Goal: Task Accomplishment & Management: Complete application form

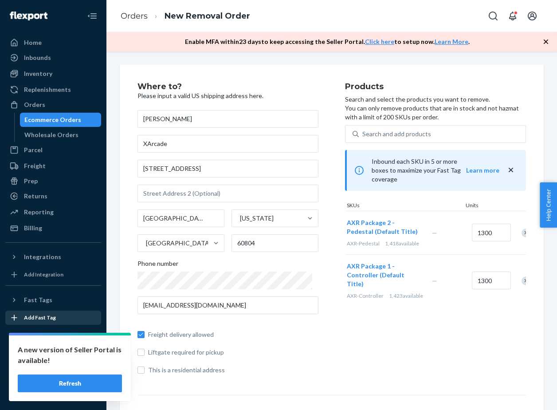
scroll to position [149, 0]
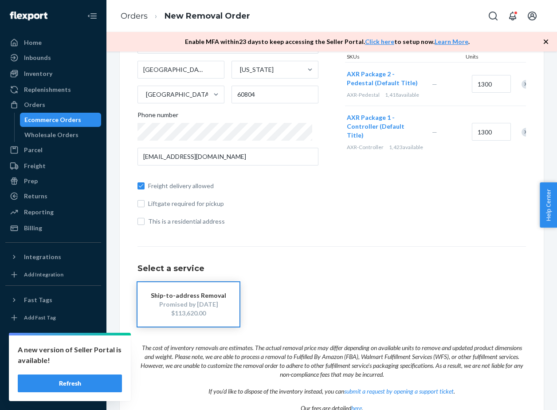
click at [67, 380] on button "Refresh" at bounding box center [70, 383] width 104 height 18
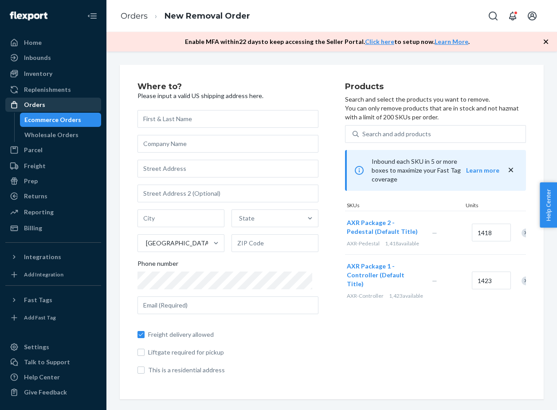
click at [55, 106] on div "Orders" at bounding box center [53, 104] width 94 height 12
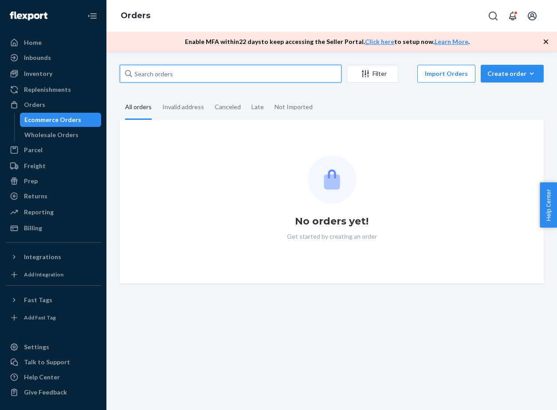
click at [192, 70] on input "text" at bounding box center [231, 74] width 222 height 18
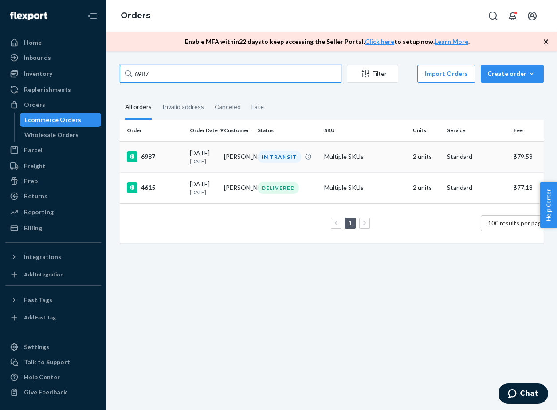
type input "6987"
click at [252, 168] on td "[PERSON_NAME]" at bounding box center [237, 156] width 34 height 31
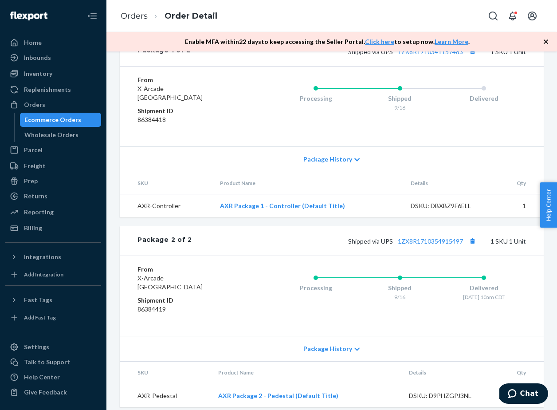
scroll to position [405, 0]
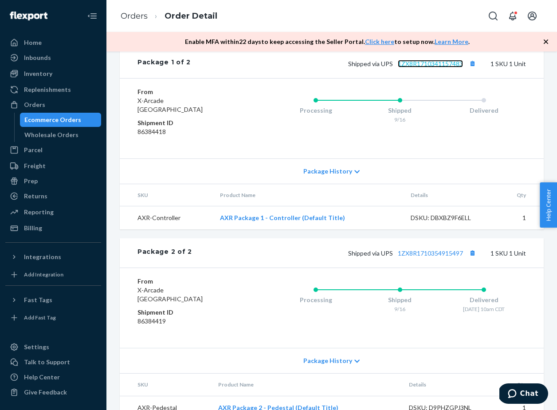
click at [428, 67] on link "1ZX8R1710341157483" at bounding box center [430, 64] width 65 height 8
click at [519, 391] on span "Chat" at bounding box center [514, 393] width 12 height 9
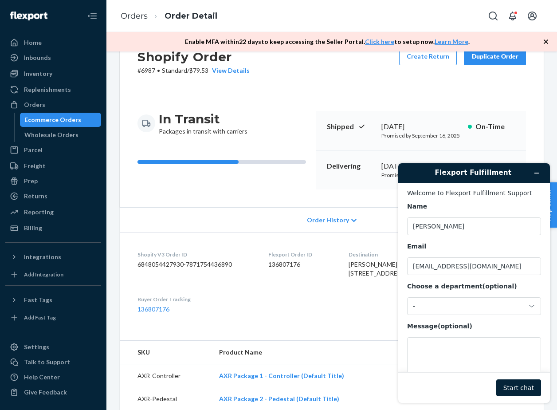
scroll to position [0, 0]
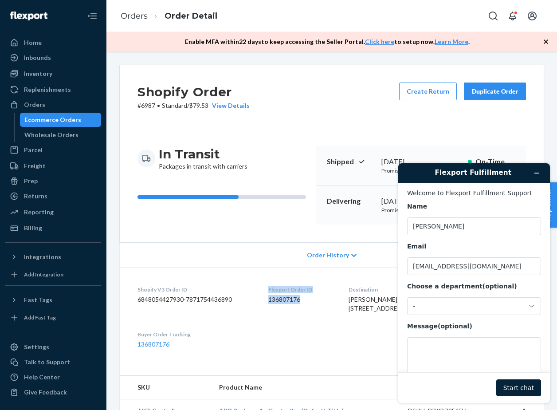
drag, startPoint x: 337, startPoint y: 301, endPoint x: 292, endPoint y: 290, distance: 47.0
click at [292, 290] on dl "Shopify V3 Order ID 6848054427930-7871754436890 Flexport Order ID 136807176 Des…" at bounding box center [332, 316] width 424 height 99
copy div "Flexport Order ID 136807176"
click at [445, 351] on textarea "Message (optional)" at bounding box center [474, 362] width 134 height 50
paste textarea "Flexport Order ID 136807176"
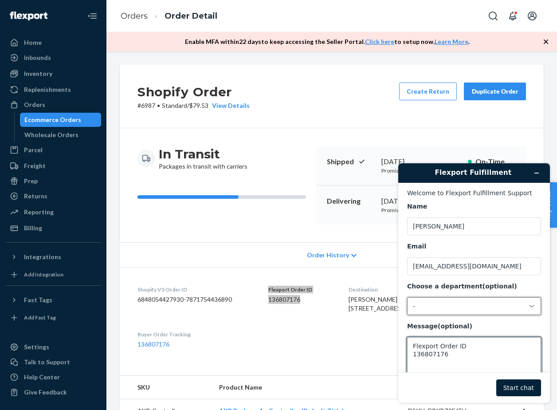
click at [464, 309] on div "-" at bounding box center [469, 306] width 112 height 8
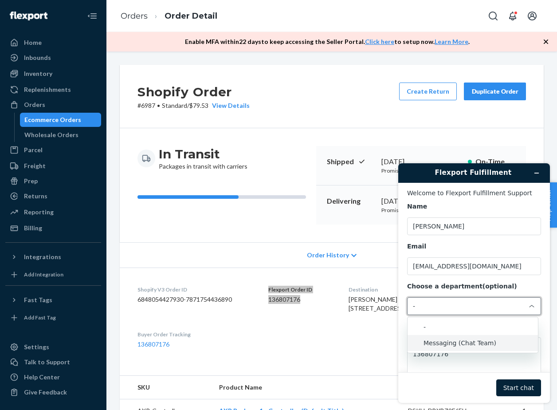
click at [462, 340] on li "Messaging (Chat Team)" at bounding box center [472, 343] width 130 height 16
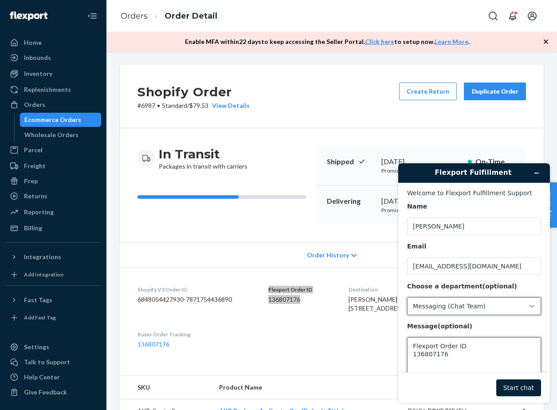
click at [476, 352] on textarea "Flexport Order ID 136807176" at bounding box center [474, 362] width 134 height 50
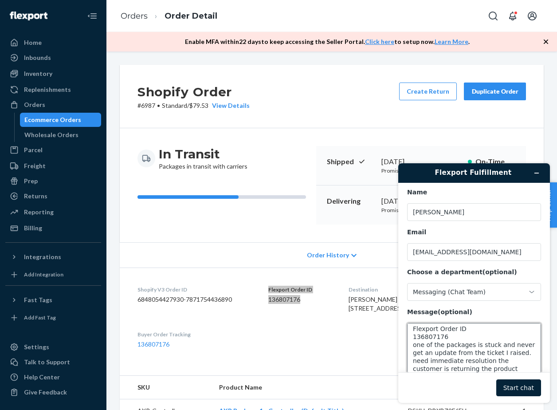
scroll to position [11, 0]
type textarea "Flexport Order ID 136807176 one of the packages is stuck and never get an updat…"
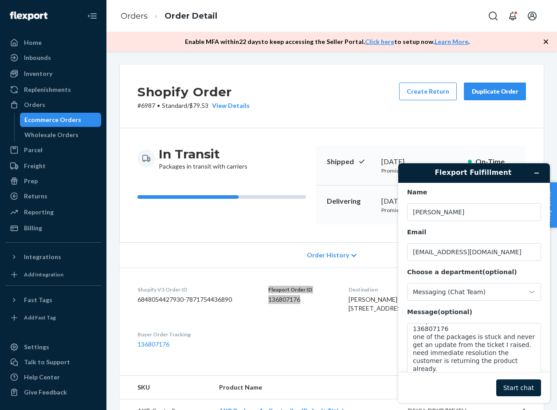
click at [509, 385] on button "Start chat" at bounding box center [518, 387] width 45 height 17
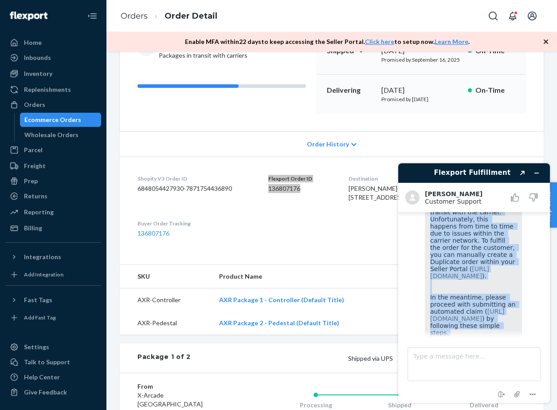
scroll to position [331, 0]
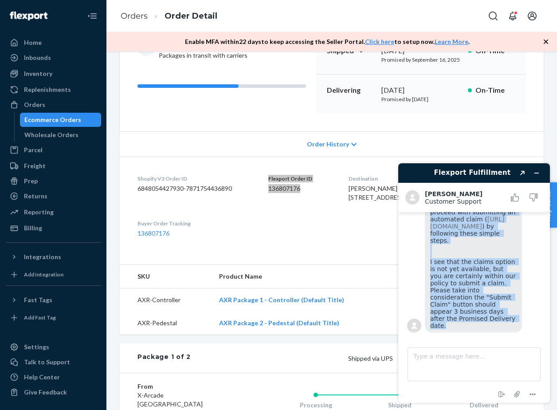
drag, startPoint x: 430, startPoint y: 241, endPoint x: 514, endPoint y: 327, distance: 119.8
click at [514, 327] on div "As from ticket 822970 for order 136807176 [PERSON_NAME] has already provided re…" at bounding box center [473, 179] width 97 height 305
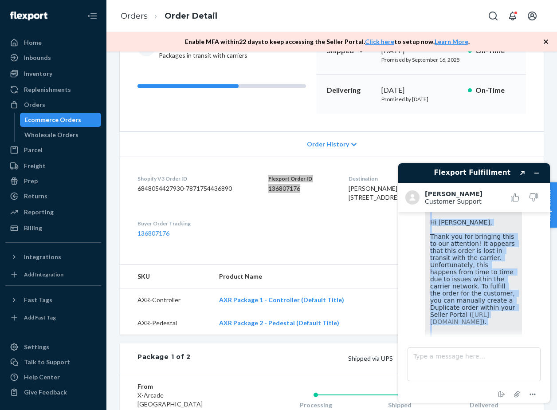
scroll to position [189, 0]
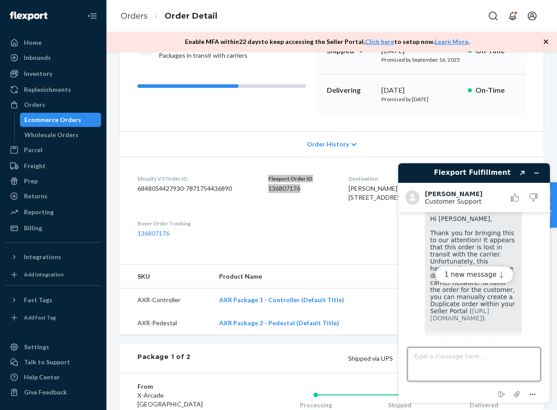
click at [458, 367] on textarea "Type a message here..." at bounding box center [473, 364] width 133 height 34
type textarea "thanks for letting me know"
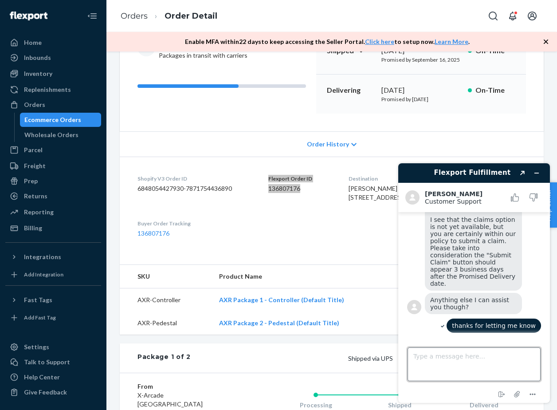
click at [446, 362] on textarea "Type a message here..." at bounding box center [473, 364] width 133 height 34
type textarea "yes"
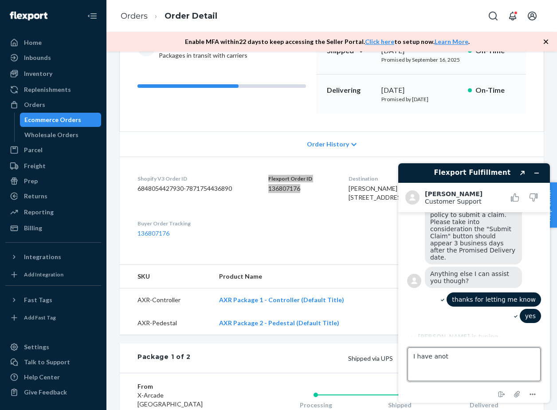
scroll to position [390, 0]
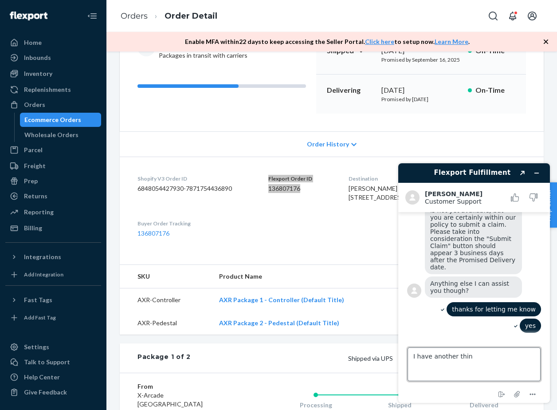
type textarea "I have another thing"
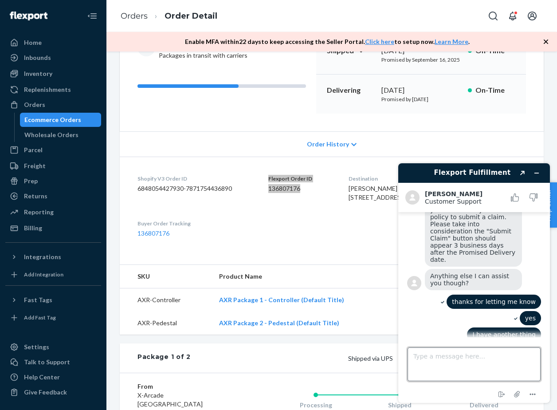
scroll to position [406, 0]
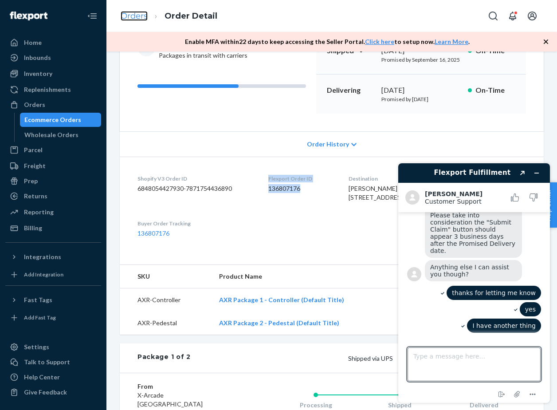
click at [134, 16] on link "Orders" at bounding box center [134, 16] width 27 height 10
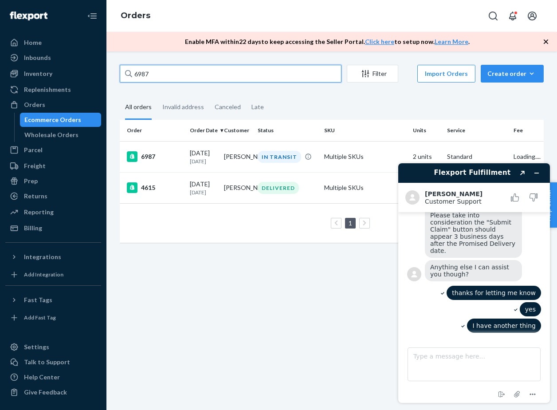
click at [182, 74] on input "6987" at bounding box center [231, 74] width 222 height 18
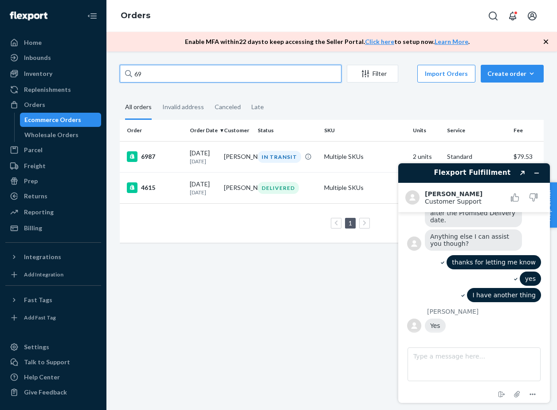
type input "6"
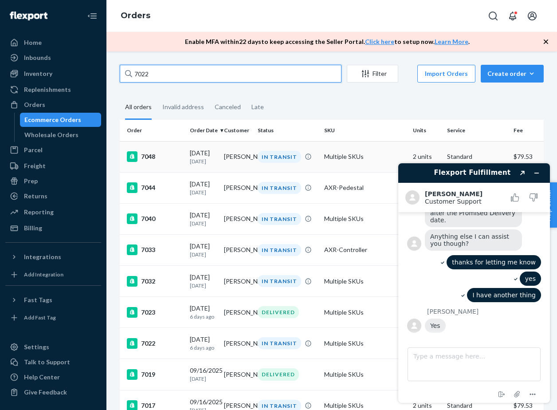
type input "7022"
click at [250, 164] on td "[PERSON_NAME]" at bounding box center [237, 156] width 34 height 31
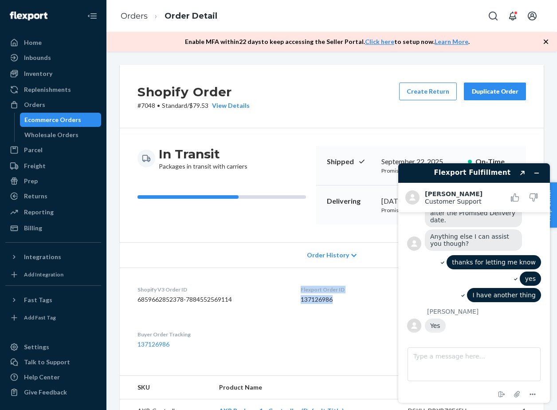
drag, startPoint x: 333, startPoint y: 298, endPoint x: 289, endPoint y: 291, distance: 44.5
click at [289, 291] on dl "Shopify V3 Order ID 6859662852378-7884552569114 Flexport Order ID 137126986 Des…" at bounding box center [332, 316] width 424 height 99
copy div "Flexport Order ID 137126986"
click at [441, 368] on textarea "Type a message here..." at bounding box center [473, 364] width 133 height 34
paste textarea "Flexport Order ID 137126986"
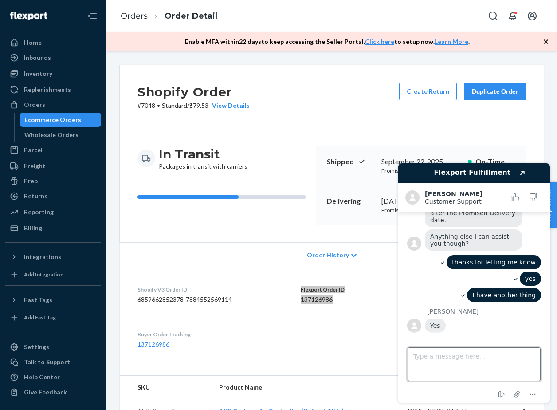
type textarea "Flexport Order ID 137126986"
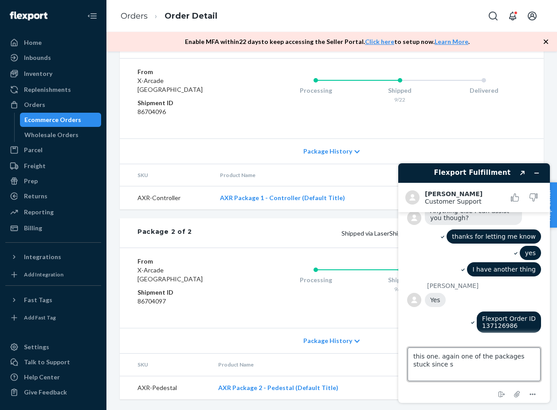
scroll to position [493, 0]
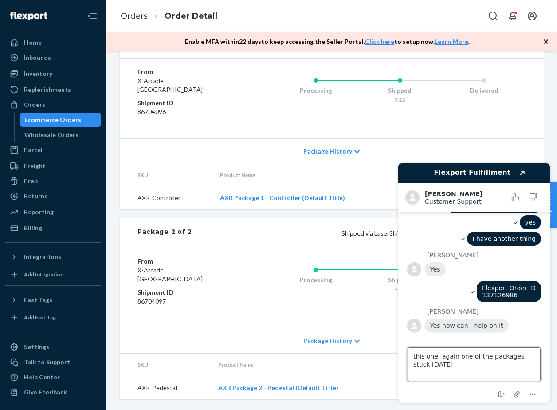
click at [445, 364] on textarea "this one. again one of the packages stuck [DATE]" at bounding box center [473, 364] width 133 height 34
click at [456, 365] on textarea "this one. again one of the packages stuck [DATE]" at bounding box center [473, 364] width 133 height 34
type textarea "this one. again one of the packages stuck [DATE]. is it considered lost as well…"
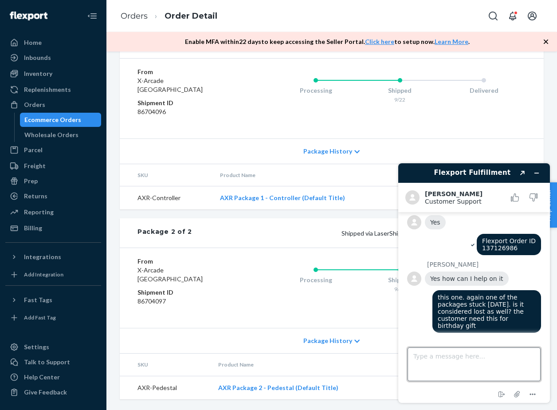
scroll to position [540, 0]
type textarea "a"
type textarea "h"
type textarea "he needs to get this by weekend"
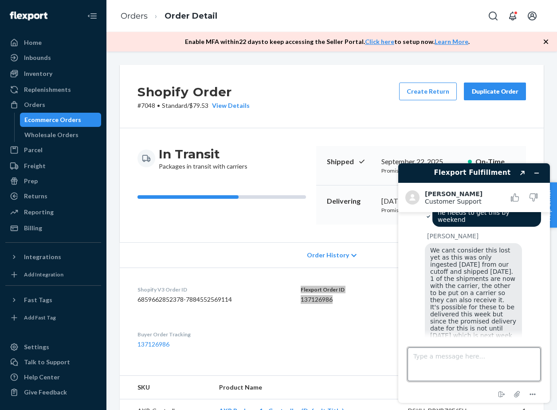
scroll to position [656, 0]
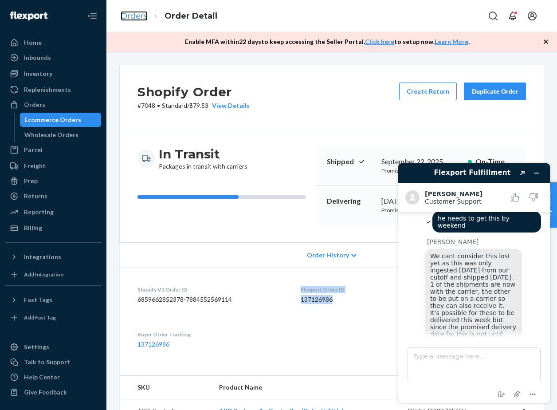
click at [141, 19] on link "Orders" at bounding box center [134, 16] width 27 height 10
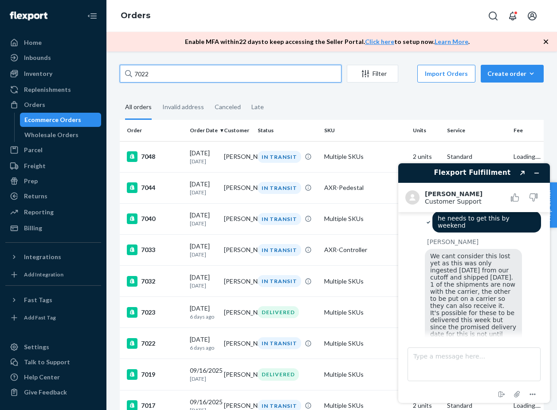
click at [192, 80] on input "7022" at bounding box center [231, 74] width 222 height 18
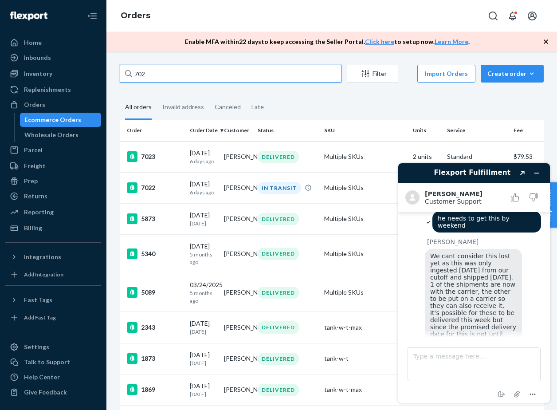
type input "7022"
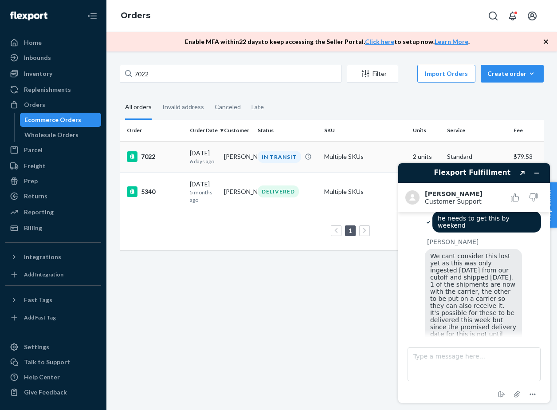
click at [181, 161] on div "7022" at bounding box center [155, 156] width 56 height 11
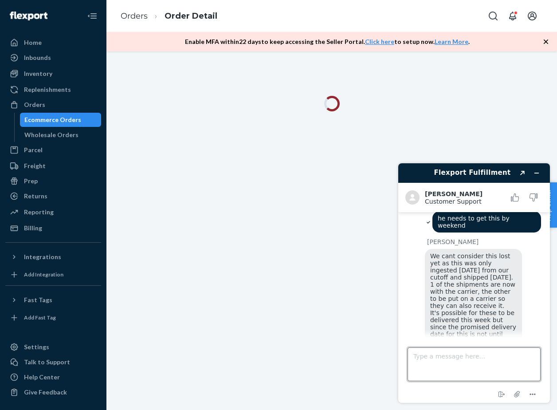
click at [439, 360] on textarea "Type a message here..." at bounding box center [473, 364] width 133 height 34
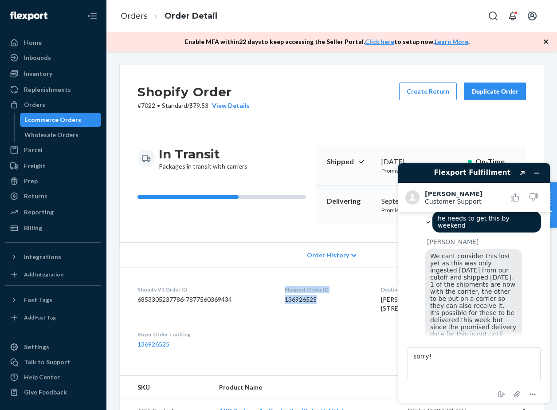
drag, startPoint x: 340, startPoint y: 298, endPoint x: 298, endPoint y: 291, distance: 42.2
click at [298, 291] on dl "Shopify V3 Order ID 6853305237786-7877560369434 Flexport Order ID 136926525 Des…" at bounding box center [332, 316] width 424 height 99
copy div "Flexport Order ID 136926525"
click at [454, 364] on textarea "sorry!" at bounding box center [473, 364] width 133 height 34
paste textarea "Flexport Order ID 136926525"
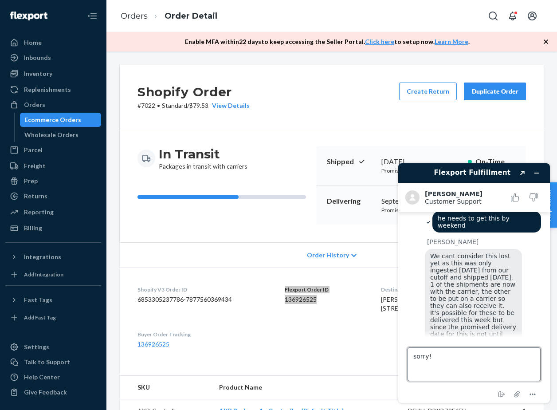
type textarea "sorry!Flexport Order ID 136926525"
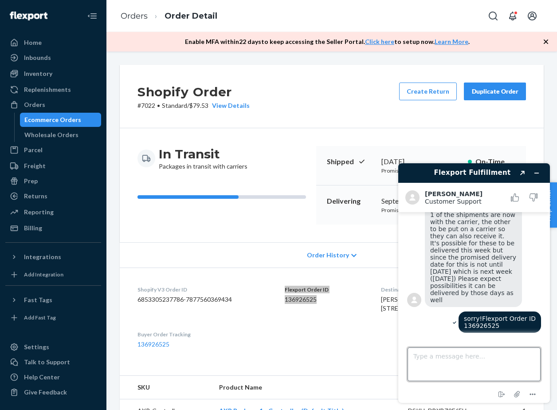
click at [458, 356] on textarea "Type a message here..." at bounding box center [473, 364] width 133 height 34
type textarea "this one. I gave you the wrong one"
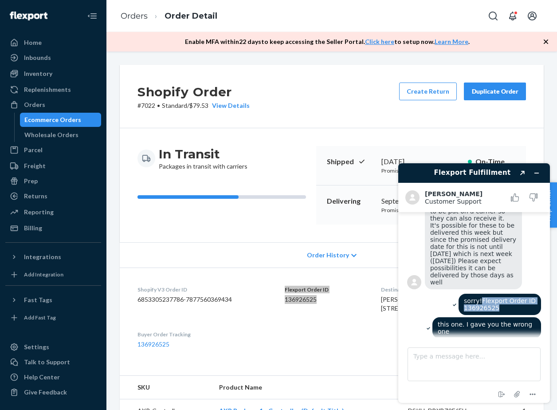
drag, startPoint x: 501, startPoint y: 309, endPoint x: 484, endPoint y: 303, distance: 18.5
click at [484, 303] on div "sorry!Flexport Order ID 136926525" at bounding box center [499, 304] width 82 height 21
copy span "Flexport Order ID 136926525"
click at [467, 357] on textarea "Type a message here..." at bounding box center [473, 364] width 133 height 34
paste textarea "Flexport Order ID 136926525"
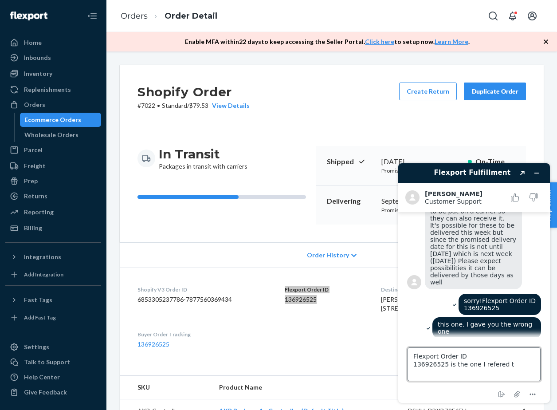
type textarea "Flexport Order ID 136926525 is the one I refered to"
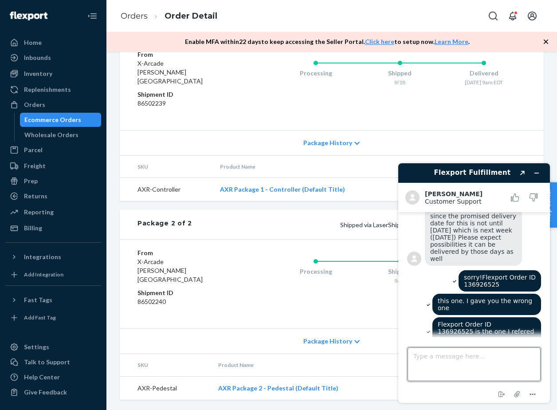
scroll to position [769, 0]
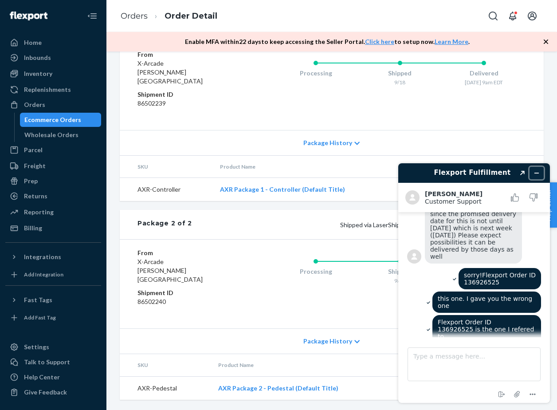
click at [540, 171] on button "Minimize widget" at bounding box center [536, 173] width 14 height 12
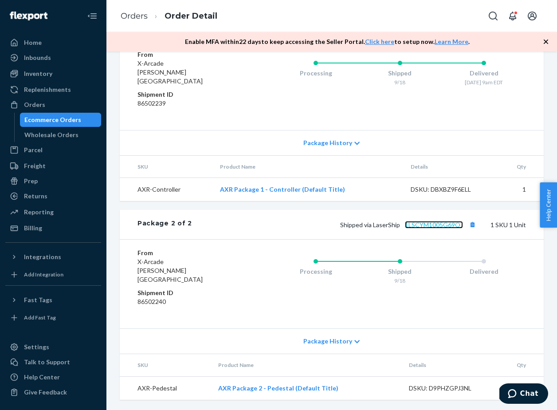
click at [443, 228] on link "1LSCYM1005G69OJ" at bounding box center [434, 225] width 58 height 8
click at [515, 395] on span "1 new" at bounding box center [508, 393] width 12 height 9
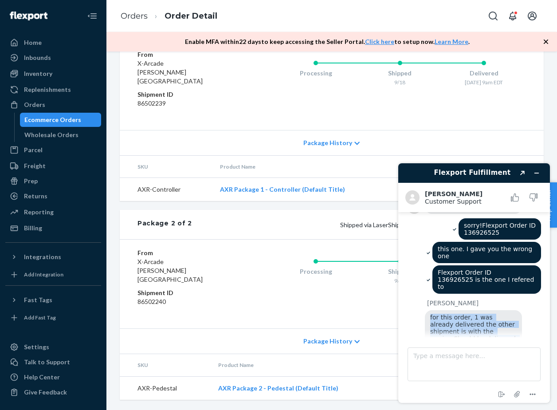
drag, startPoint x: 506, startPoint y: 324, endPoint x: 427, endPoint y: 306, distance: 81.2
click at [427, 310] on div "for this order, 1 was already delivered the other shipment is with the carrier.…" at bounding box center [473, 331] width 97 height 43
copy span "for this order, 1 was already delivered the other shipment is with the carrier.…"
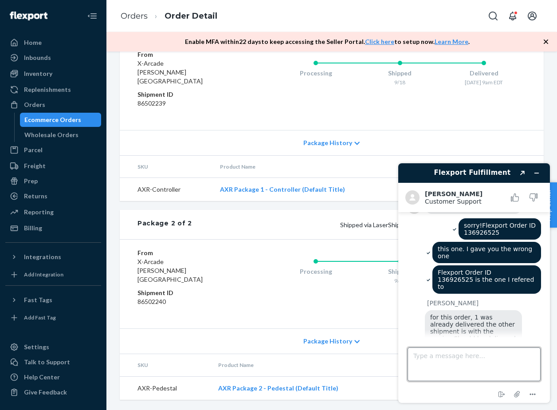
click at [455, 364] on textarea "Type a message here..." at bounding box center [473, 364] width 133 height 34
type textarea "so its not lost yet?"
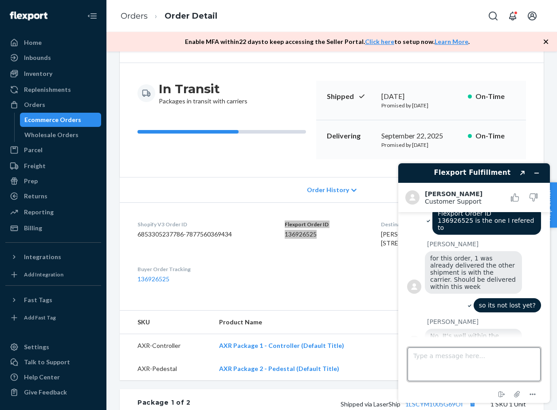
scroll to position [899, 0]
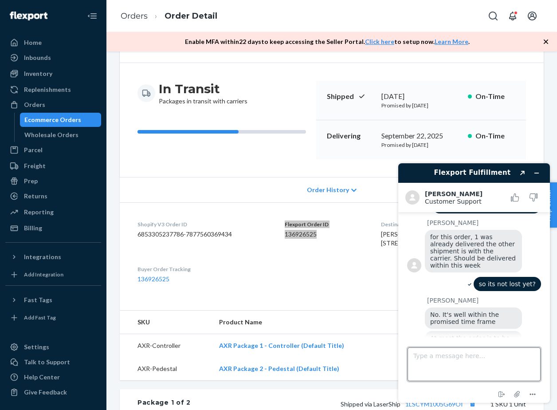
click at [433, 357] on textarea "Type a message here..." at bounding box center [473, 364] width 133 height 34
type textarea "ok I got it"
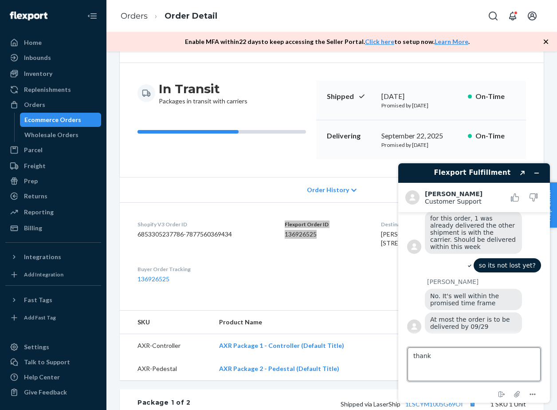
type textarea "thanks"
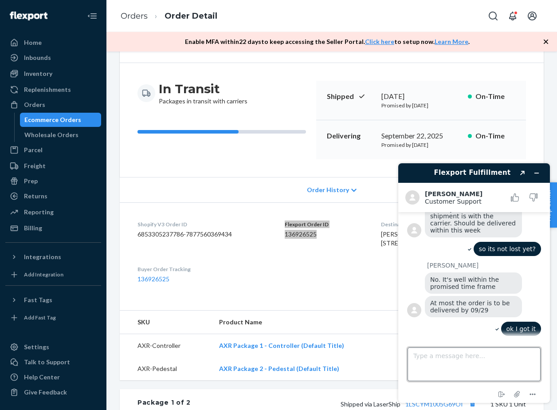
scroll to position [936, 0]
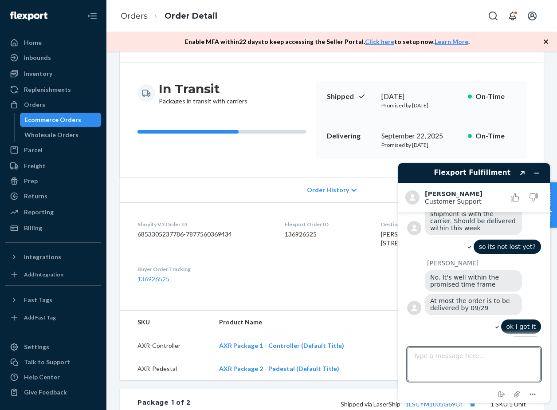
click at [265, 248] on div "Shopify V3 Order ID 6853305237786-7877560369434" at bounding box center [203, 235] width 133 height 31
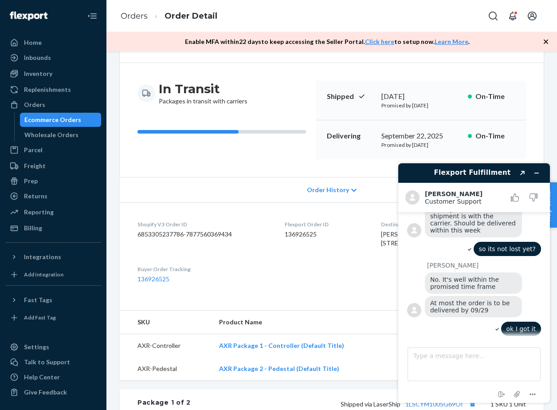
scroll to position [979, 0]
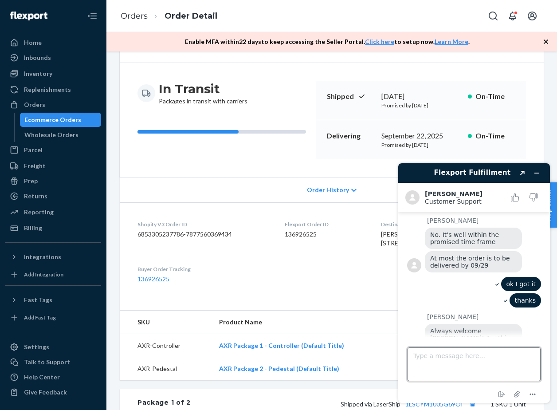
click at [451, 360] on textarea "Type a message here..." at bounding box center [473, 364] width 133 height 34
type textarea "all good now"
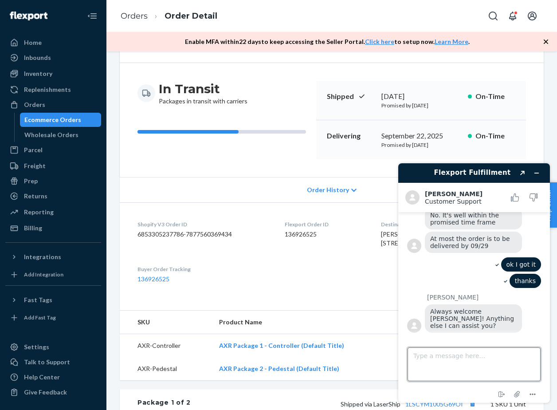
scroll to position [998, 0]
type textarea "thanks for your help"
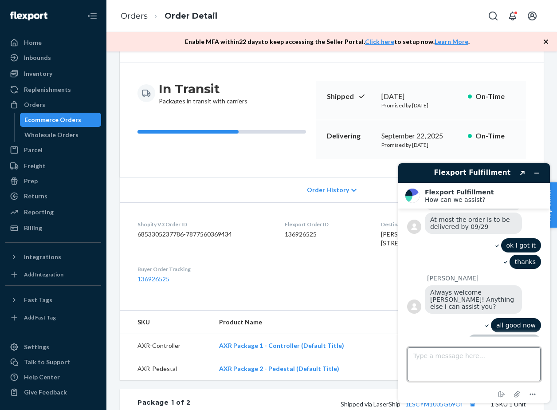
scroll to position [1129, 0]
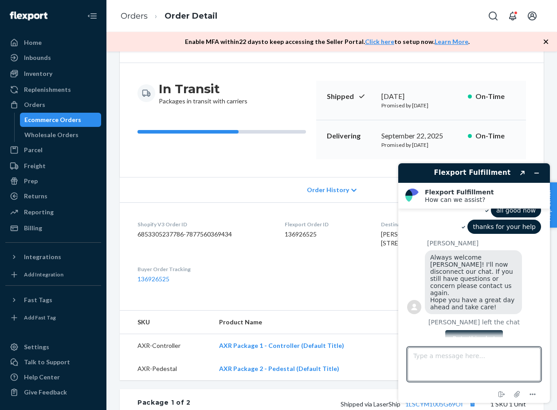
click at [475, 330] on button "Rate this chat" at bounding box center [473, 338] width 57 height 17
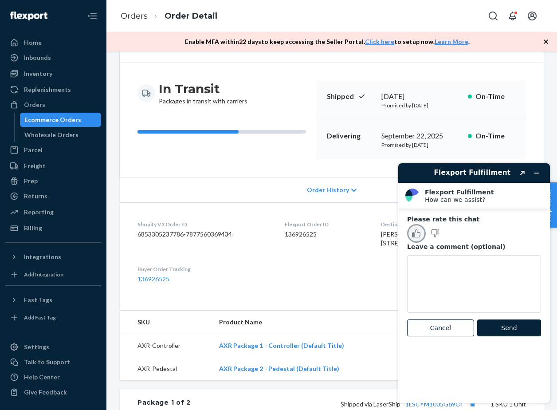
click at [418, 233] on icon "Rate this chat as good" at bounding box center [416, 233] width 8 height 8
click at [501, 326] on button "Send" at bounding box center [509, 327] width 64 height 17
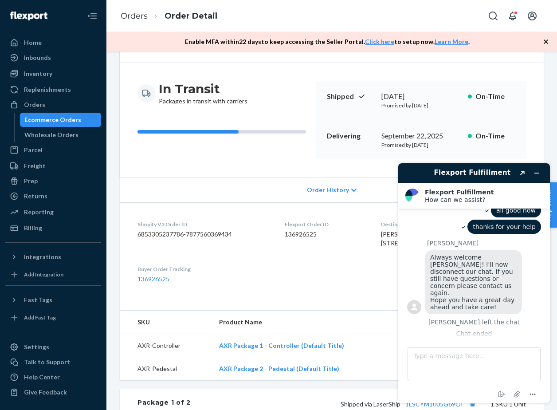
scroll to position [1107, 0]
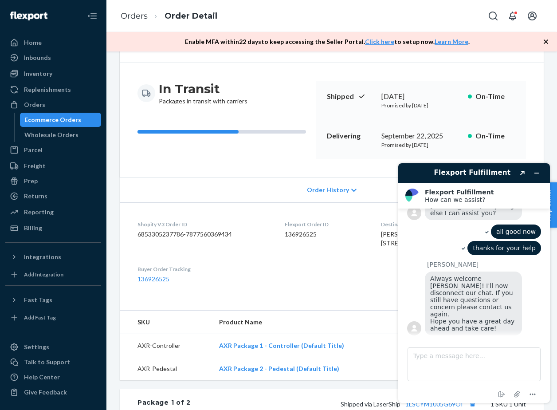
click at [270, 251] on div "Shopify V3 Order ID 6853305237786-7877560369434" at bounding box center [203, 235] width 133 height 31
click at [141, 16] on link "Orders" at bounding box center [134, 16] width 27 height 10
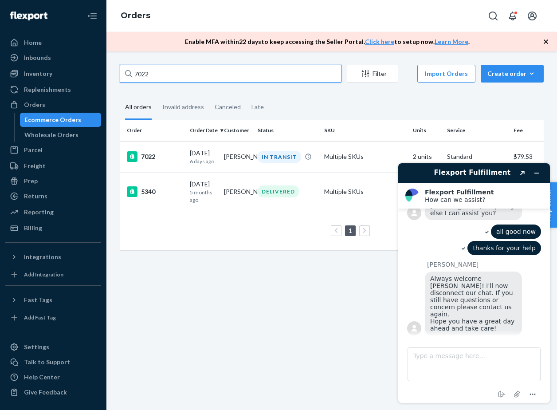
click at [193, 81] on input "7022" at bounding box center [231, 74] width 222 height 18
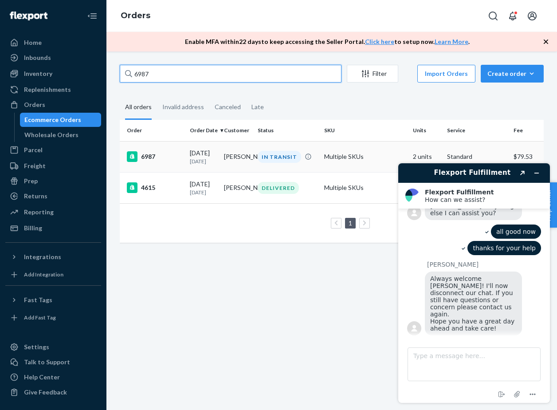
type input "6987"
click at [247, 161] on td "[PERSON_NAME]" at bounding box center [237, 156] width 34 height 31
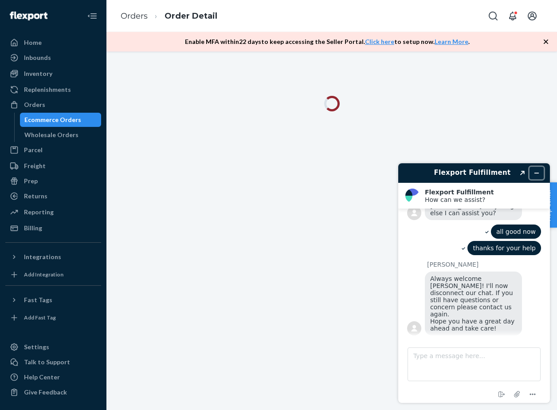
click at [537, 170] on icon "Minimize widget" at bounding box center [536, 173] width 6 height 6
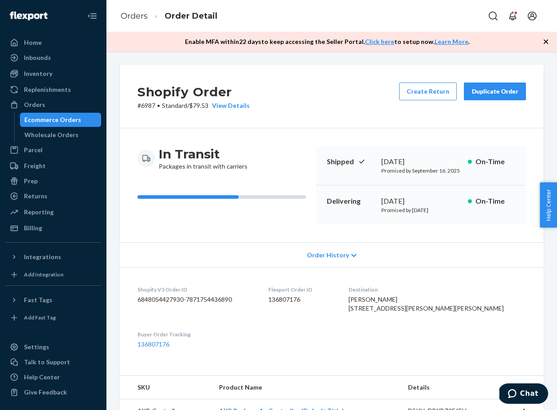
click at [486, 92] on div "Duplicate Order" at bounding box center [494, 91] width 47 height 9
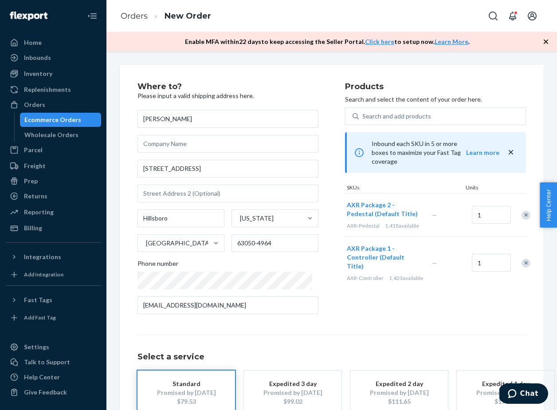
click at [521, 211] on div "Remove Item" at bounding box center [525, 215] width 9 height 9
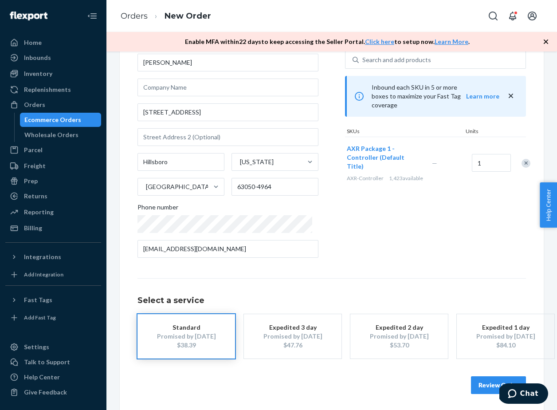
scroll to position [55, 0]
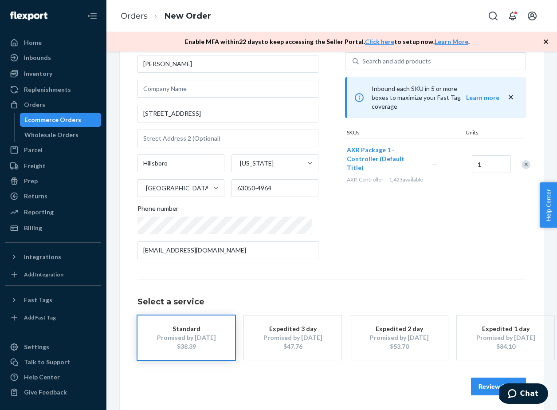
click at [307, 340] on div "Promised by [DATE]" at bounding box center [292, 337] width 71 height 9
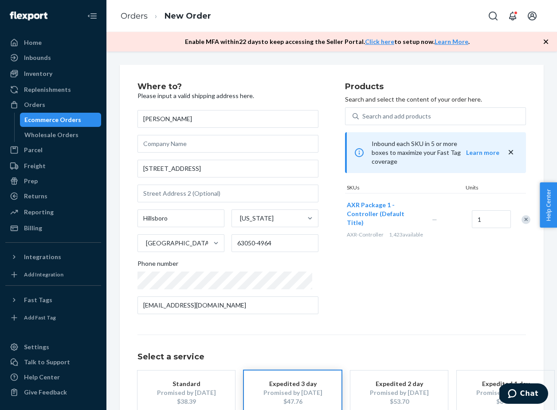
scroll to position [58, 0]
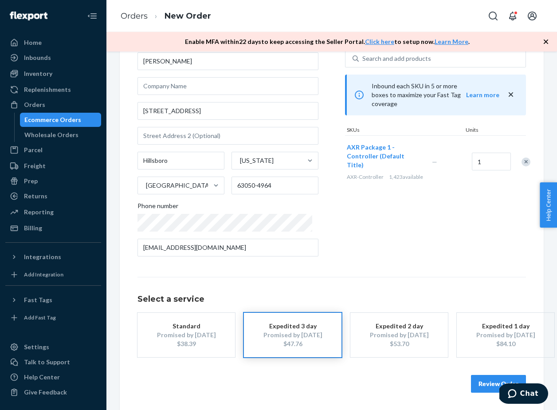
click at [484, 387] on button "Review Order" at bounding box center [498, 384] width 55 height 18
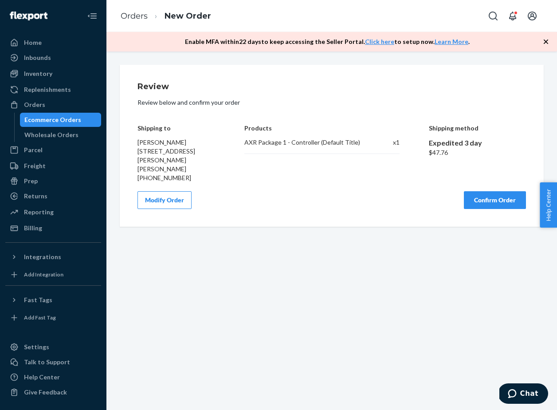
scroll to position [0, 0]
click at [478, 191] on button "Confirm Order" at bounding box center [495, 200] width 62 height 18
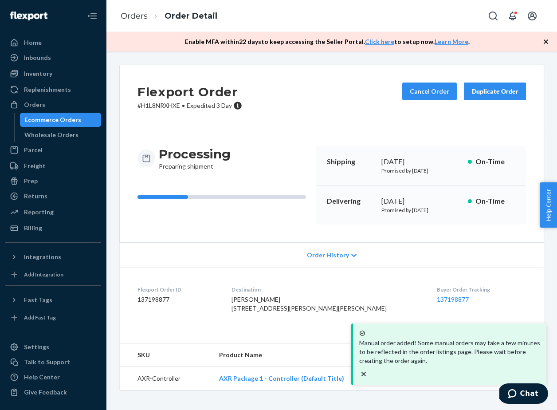
scroll to position [8, 0]
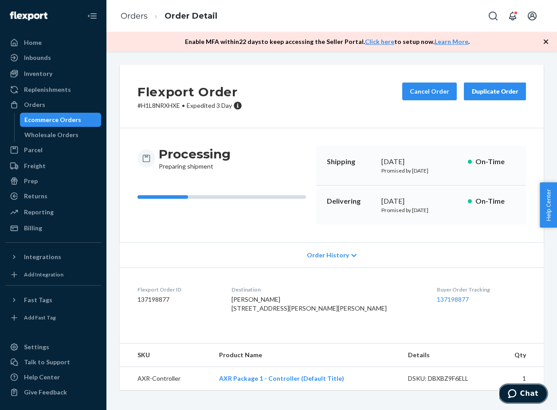
click at [522, 396] on span "Chat" at bounding box center [529, 393] width 18 height 8
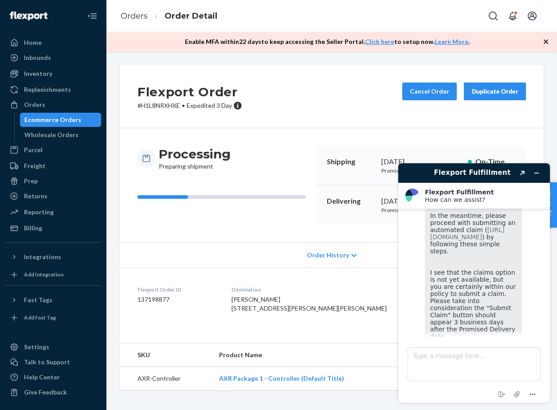
scroll to position [307, 0]
click at [476, 239] on link "[URL][DOMAIN_NAME]" at bounding box center [467, 236] width 74 height 14
click at [466, 243] on link "[URL][DOMAIN_NAME]" at bounding box center [467, 236] width 74 height 14
click at [14, 255] on icon at bounding box center [14, 257] width 2 height 4
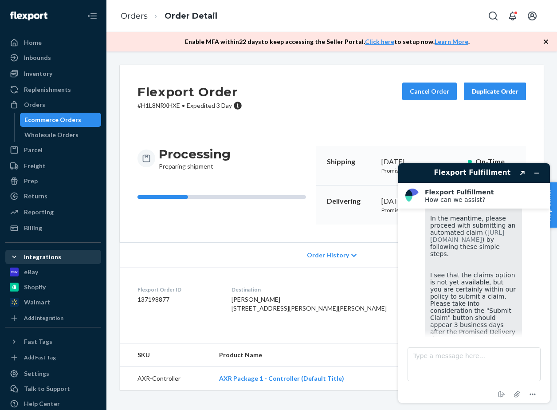
click at [14, 255] on icon at bounding box center [14, 256] width 9 height 9
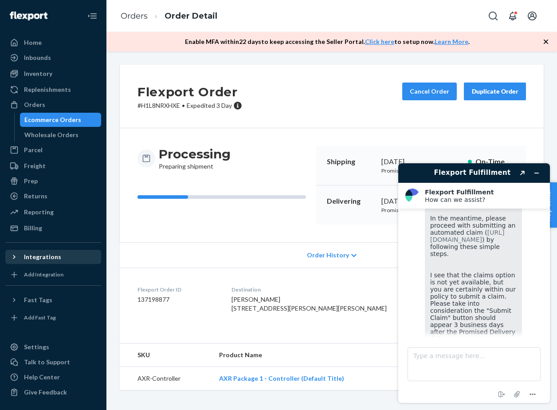
scroll to position [0, 0]
click at [143, 15] on link "Orders" at bounding box center [134, 16] width 27 height 10
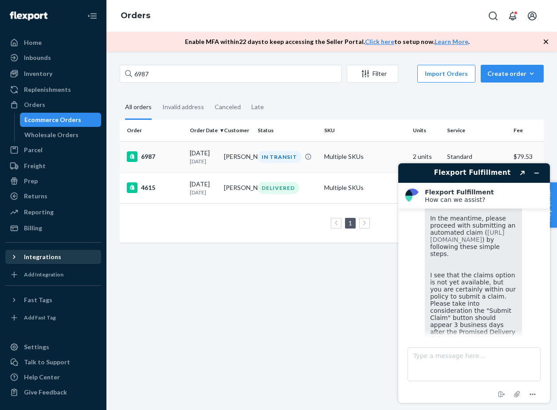
click at [318, 164] on td "IN TRANSIT" at bounding box center [287, 156] width 67 height 31
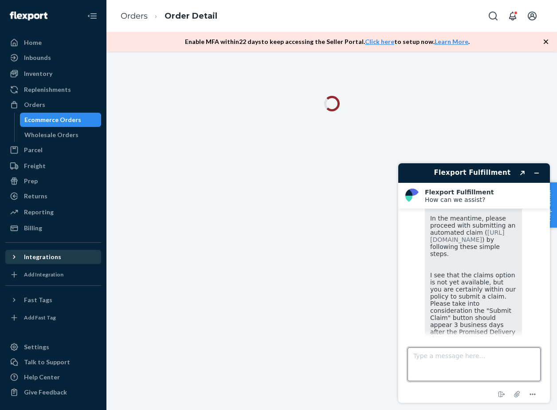
click at [469, 365] on textarea "Type a message here..." at bounding box center [473, 364] width 133 height 34
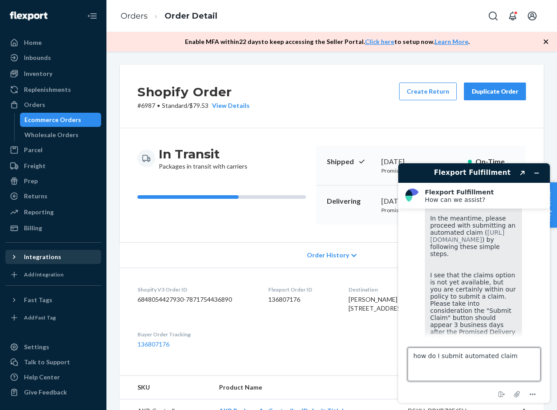
type textarea "how do I submit automated claim?"
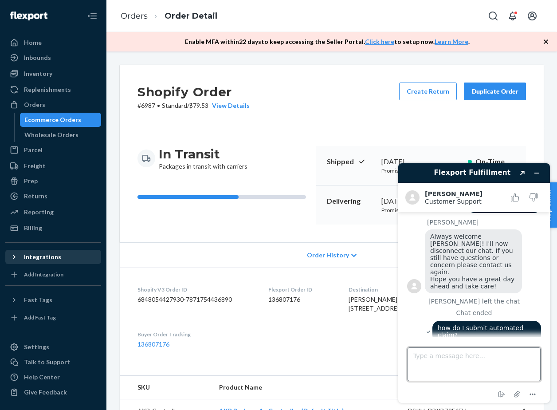
click at [462, 365] on textarea "Type a message here..." at bounding box center [473, 364] width 133 height 34
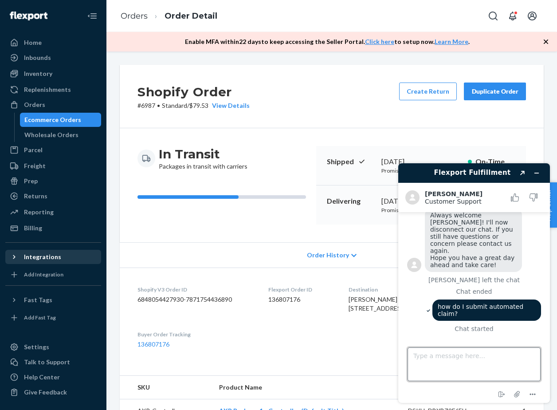
scroll to position [1204, 0]
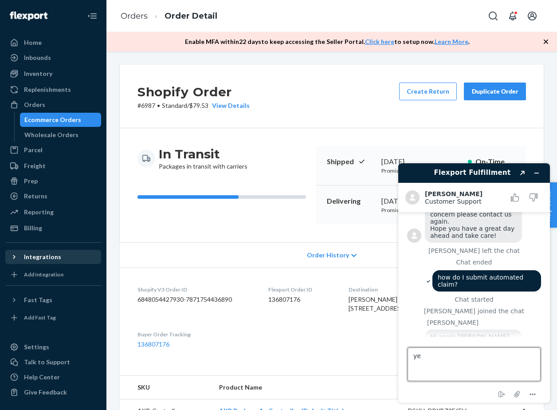
type textarea "yes"
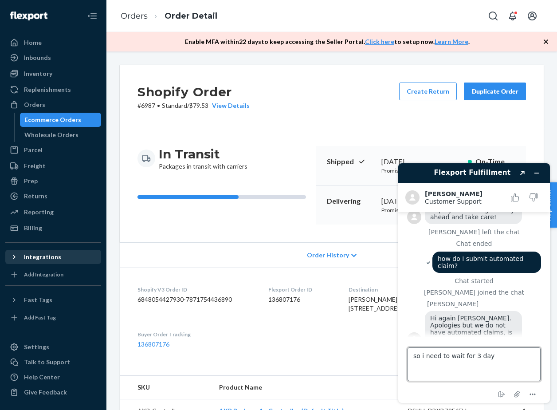
type textarea "so i need to wait for 3 days"
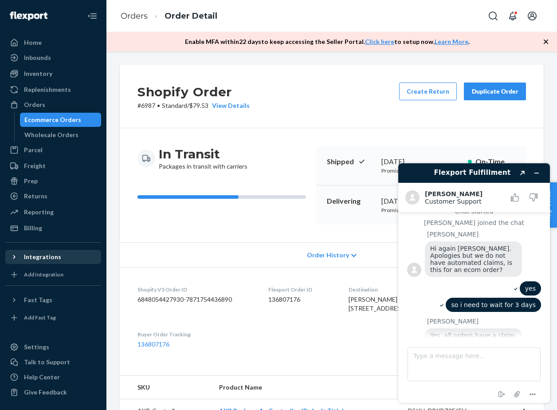
scroll to position [1291, 0]
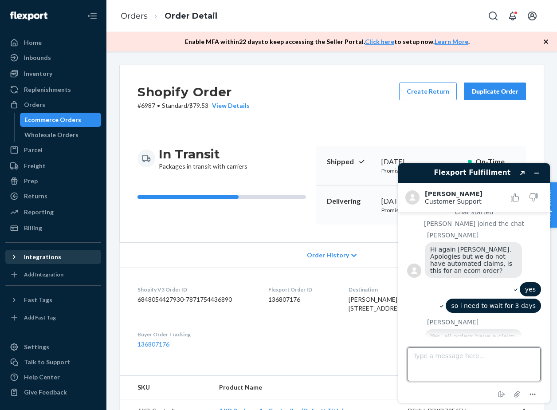
click at [462, 365] on textarea "Type a message here..." at bounding box center [473, 364] width 133 height 34
type textarea "ok"
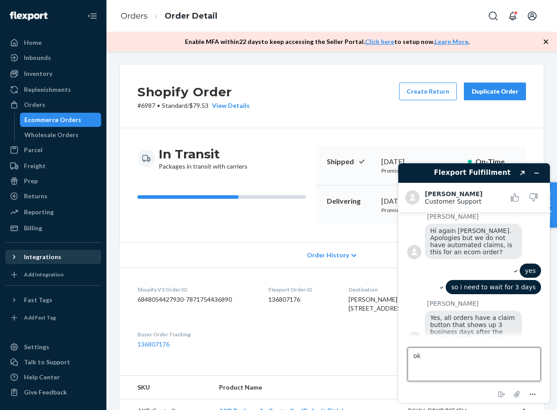
scroll to position [1310, 0]
drag, startPoint x: 335, startPoint y: 300, endPoint x: 294, endPoint y: 292, distance: 42.1
click at [294, 292] on dl "Shopify V3 Order ID 6848054427930-7871754436890 Flexport Order ID 136807176 Des…" at bounding box center [332, 316] width 424 height 99
copy div "Flexport Order ID 136807176"
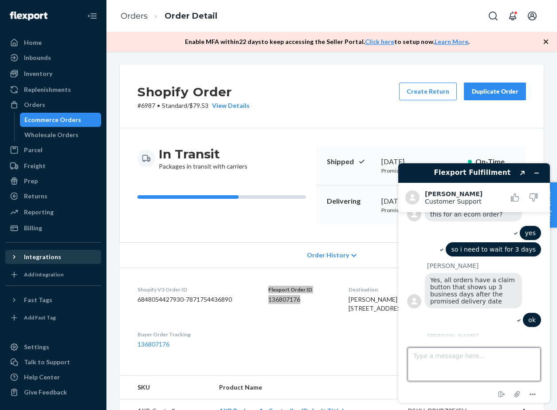
click at [431, 361] on textarea "Type a message here..." at bounding box center [473, 364] width 133 height 34
type textarea "g"
type textarea "all good now"
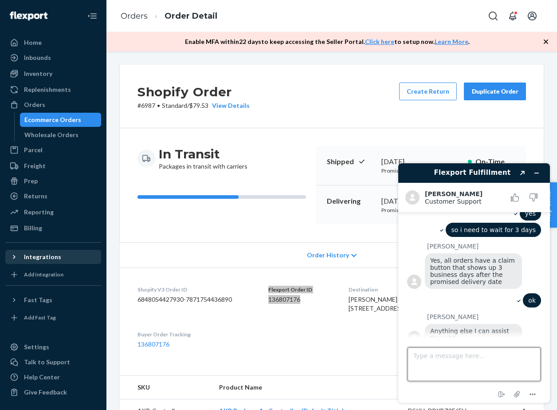
scroll to position [1366, 0]
type textarea "thanks"
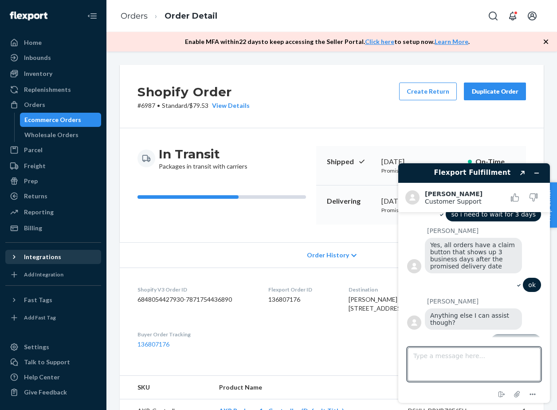
click at [287, 107] on div "Shopify Order # 6987 • Standard / $79.53 View Details Create Return Duplicate O…" at bounding box center [332, 96] width 424 height 63
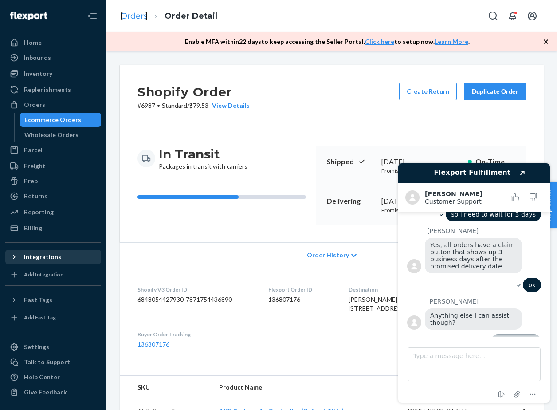
click at [145, 17] on link "Orders" at bounding box center [134, 16] width 27 height 10
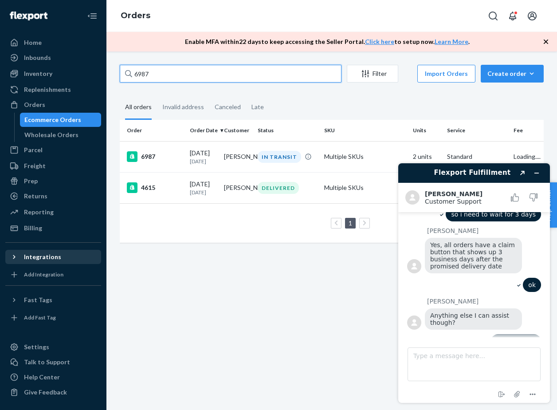
click at [239, 71] on input "6987" at bounding box center [231, 74] width 222 height 18
paste input "134196151"
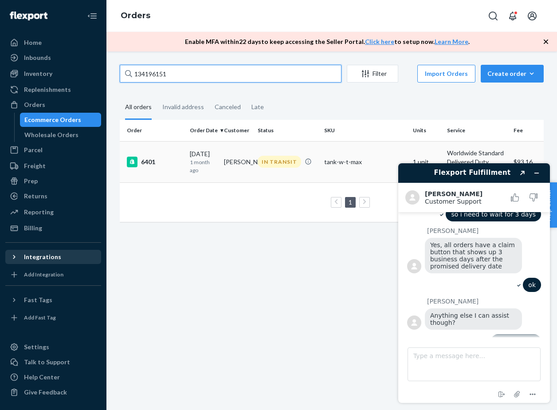
type input "134196151"
click at [314, 172] on td "IN TRANSIT" at bounding box center [287, 161] width 67 height 41
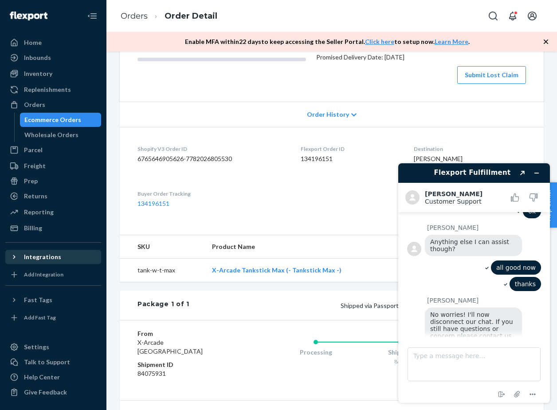
scroll to position [126, 0]
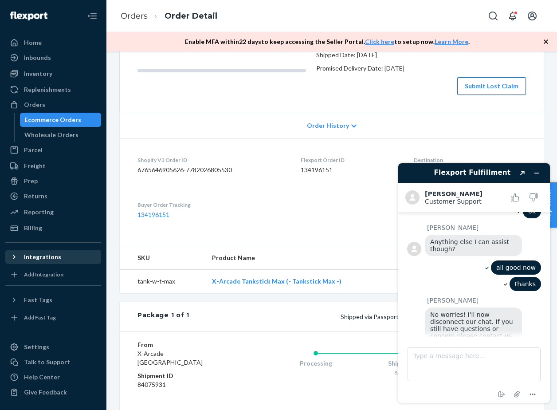
click at [474, 95] on button "Submit Lost Claim" at bounding box center [491, 86] width 69 height 18
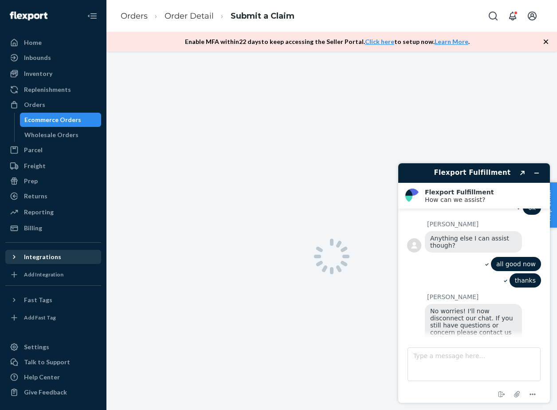
scroll to position [1497, 0]
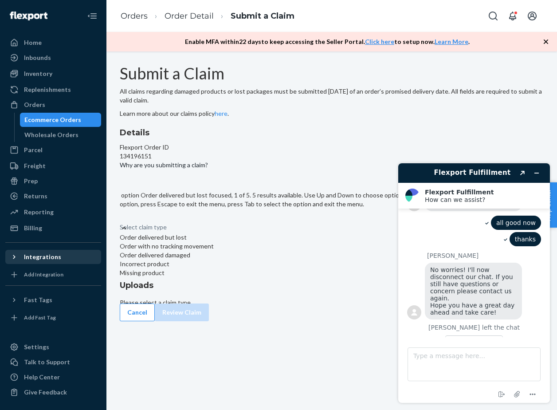
click at [167, 231] on div "Select claim type" at bounding box center [143, 227] width 47 height 9
click at [121, 223] on input "Why are you submitting a claim? option Order delivered but lost focused, 1 of 5…" at bounding box center [120, 218] width 1 height 9
click at [261, 250] on div "Order with no tracking movement" at bounding box center [332, 246] width 424 height 9
click at [121, 223] on input "Why are you submitting a claim? option Order with no tracking movement focused,…" at bounding box center [120, 218] width 1 height 9
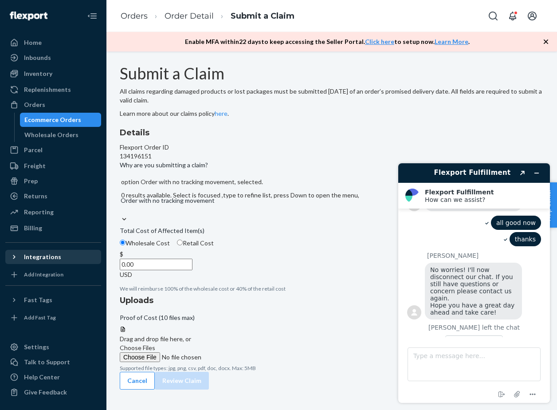
click at [214, 247] on label "Retail Cost" at bounding box center [195, 243] width 37 height 9
click at [183, 245] on input "Retail Cost" at bounding box center [180, 242] width 6 height 6
radio input "true"
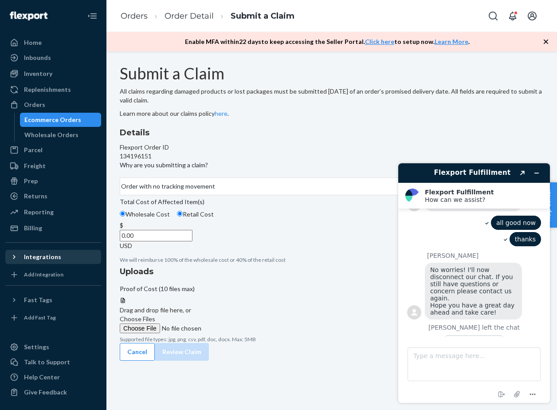
click at [192, 241] on input "0.00" at bounding box center [156, 236] width 73 height 12
type input "250.00"
click at [318, 310] on div "Details Flexport Order ID 134196151 Why are you submitting a claim? Order with …" at bounding box center [332, 236] width 424 height 219
click at [536, 173] on icon "Minimize widget" at bounding box center [537, 173] width 4 height 0
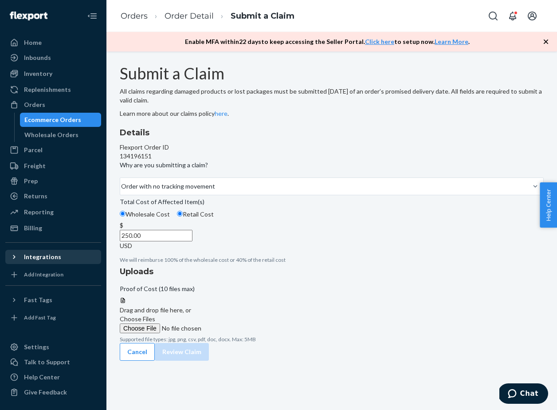
click at [240, 314] on label "Choose Files" at bounding box center [180, 323] width 121 height 19
click at [240, 323] on input "Choose Files" at bounding box center [180, 328] width 121 height 10
click at [155, 315] on span "Choose Files" at bounding box center [137, 319] width 35 height 8
click at [240, 323] on input "Choose Files" at bounding box center [180, 328] width 121 height 10
click at [155, 315] on span "Choose Files" at bounding box center [137, 319] width 35 height 8
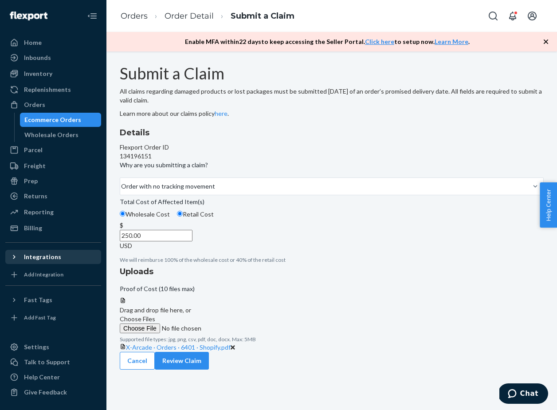
click at [240, 323] on input "Choose Files" at bounding box center [180, 328] width 121 height 10
click at [209, 378] on button "Review Claim" at bounding box center [182, 369] width 54 height 18
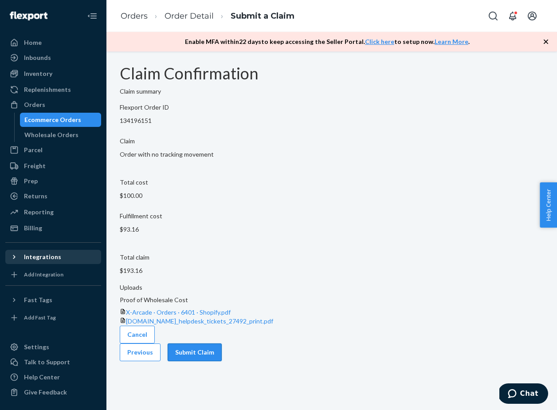
click at [222, 343] on button "Submit Claim" at bounding box center [195, 352] width 54 height 18
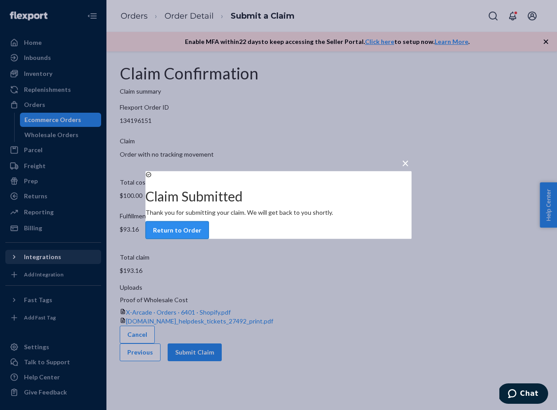
click at [209, 239] on button "Return to Order" at bounding box center [176, 230] width 63 height 18
